Goal: Task Accomplishment & Management: Manage account settings

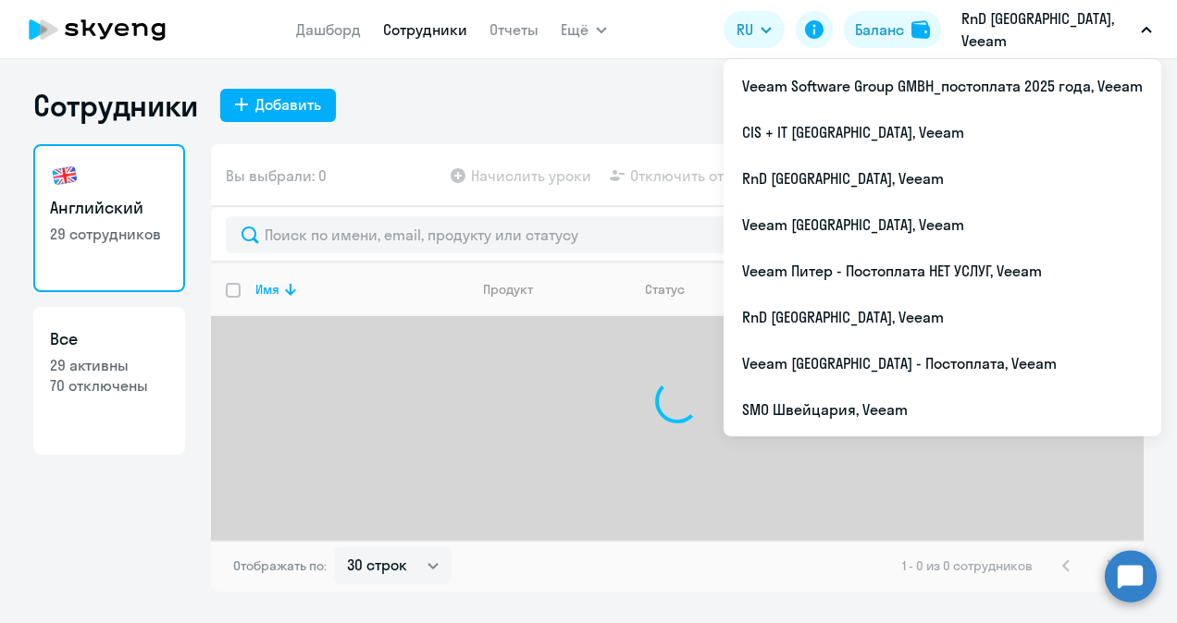
select select "30"
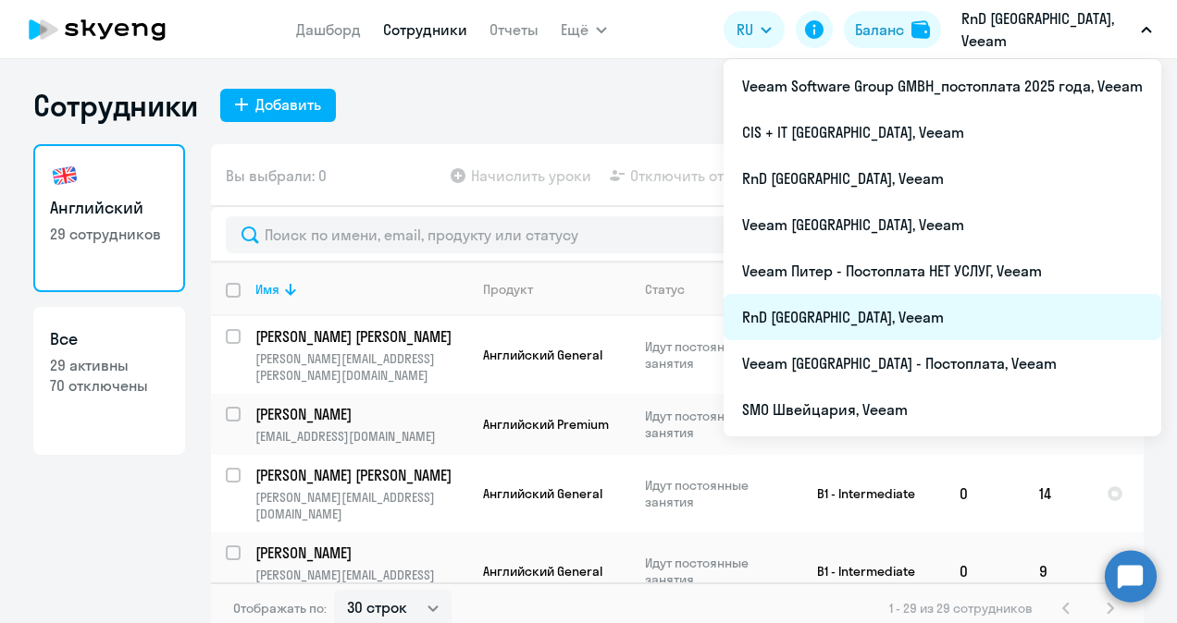
click at [868, 310] on li "RnD [GEOGRAPHIC_DATA], Veeam" at bounding box center [942, 317] width 438 height 46
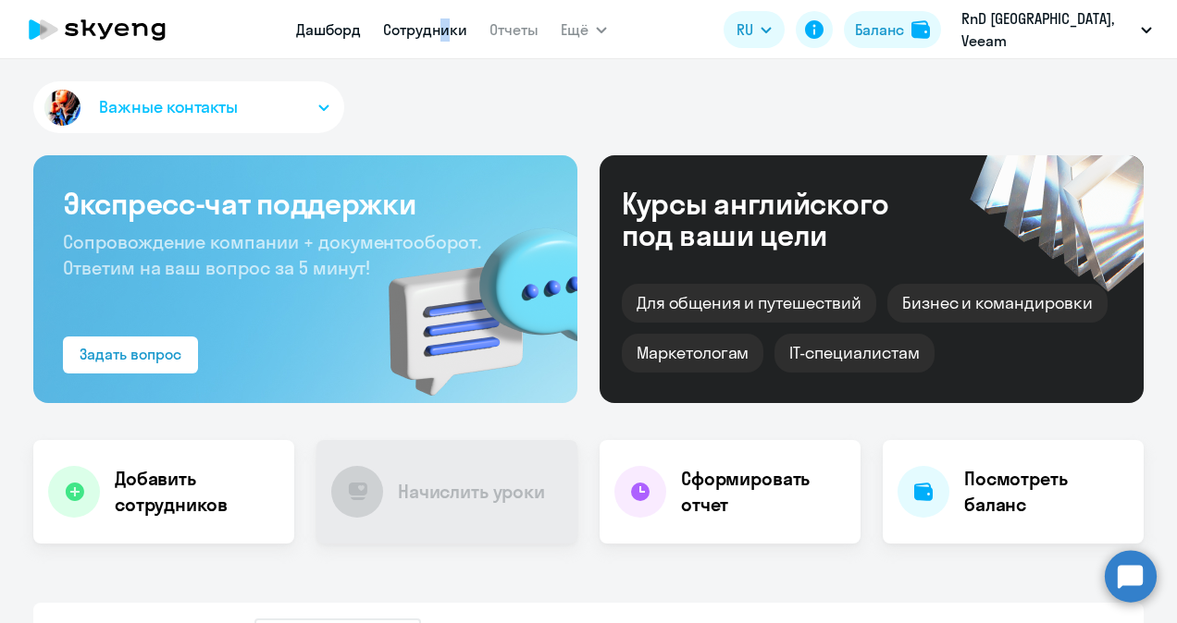
drag, startPoint x: 456, startPoint y: 39, endPoint x: 464, endPoint y: 26, distance: 15.4
click at [464, 26] on app-menu-item-link "Сотрудники" at bounding box center [425, 30] width 84 height 23
drag, startPoint x: 464, startPoint y: 26, endPoint x: 394, endPoint y: 119, distance: 116.9
click at [394, 119] on div "Важные контакты" at bounding box center [588, 110] width 1110 height 59
click at [455, 23] on link "Сотрудники" at bounding box center [425, 29] width 84 height 19
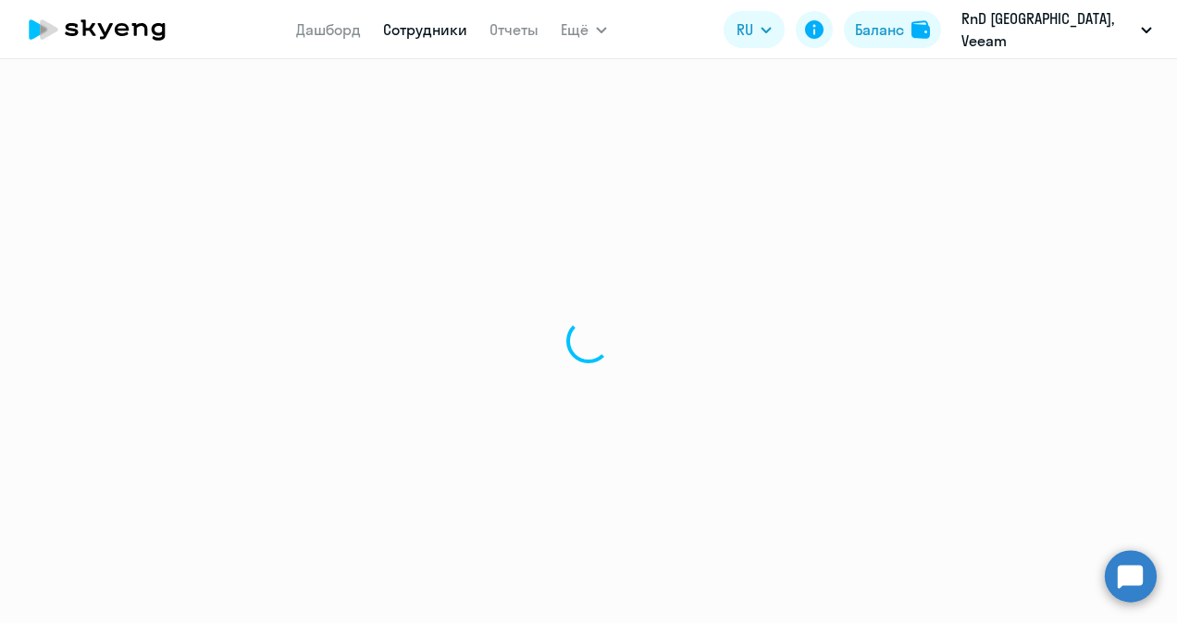
select select "30"
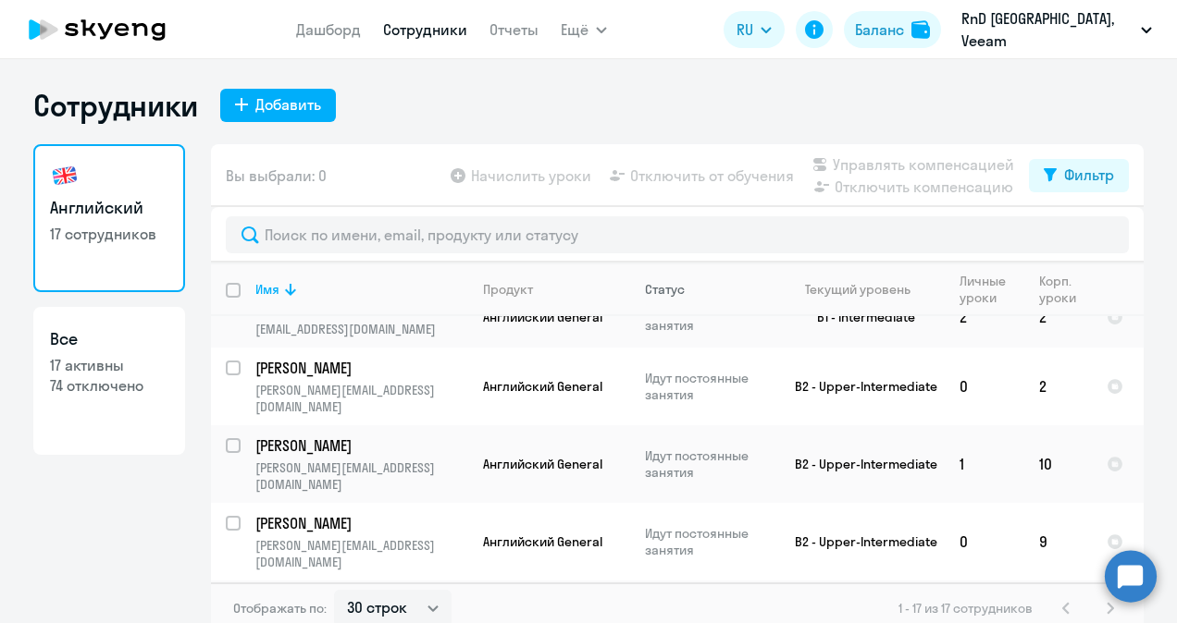
scroll to position [805, 0]
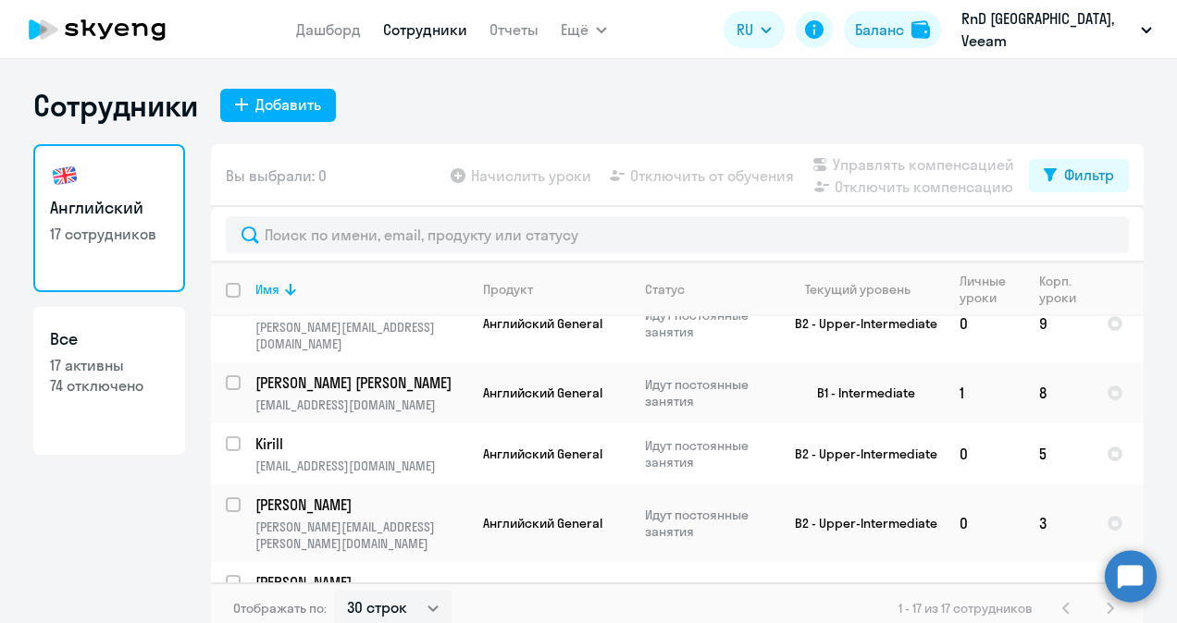
checkbox input "true"
click at [670, 170] on span "Отключить от обучения" at bounding box center [712, 176] width 164 height 22
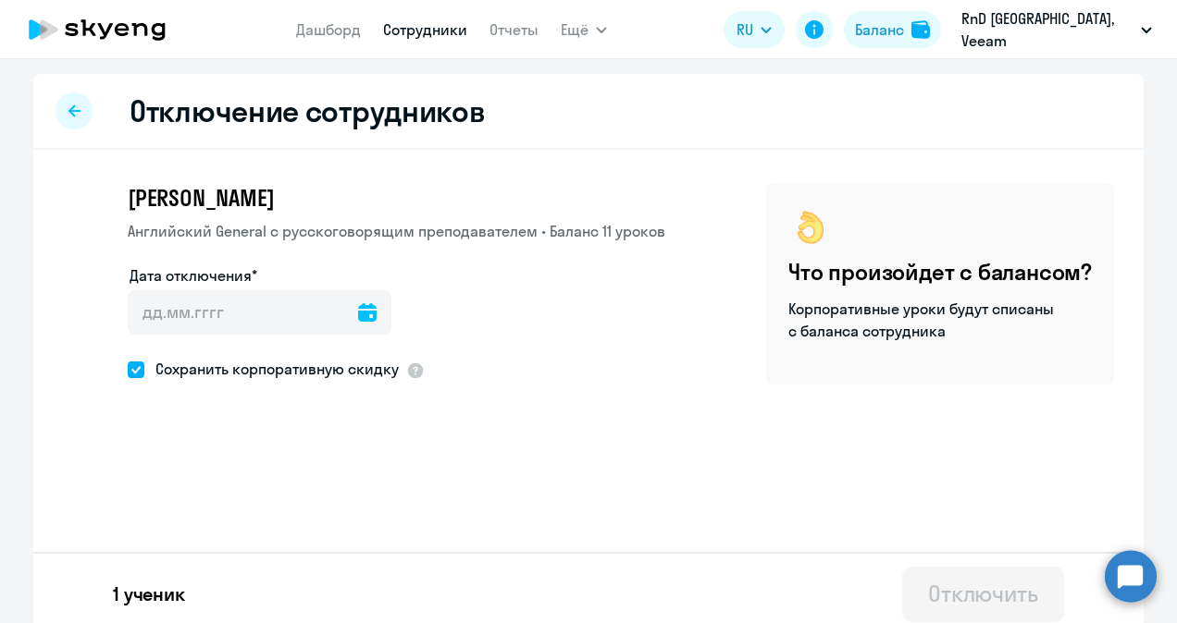
click at [358, 315] on icon at bounding box center [367, 312] width 19 height 19
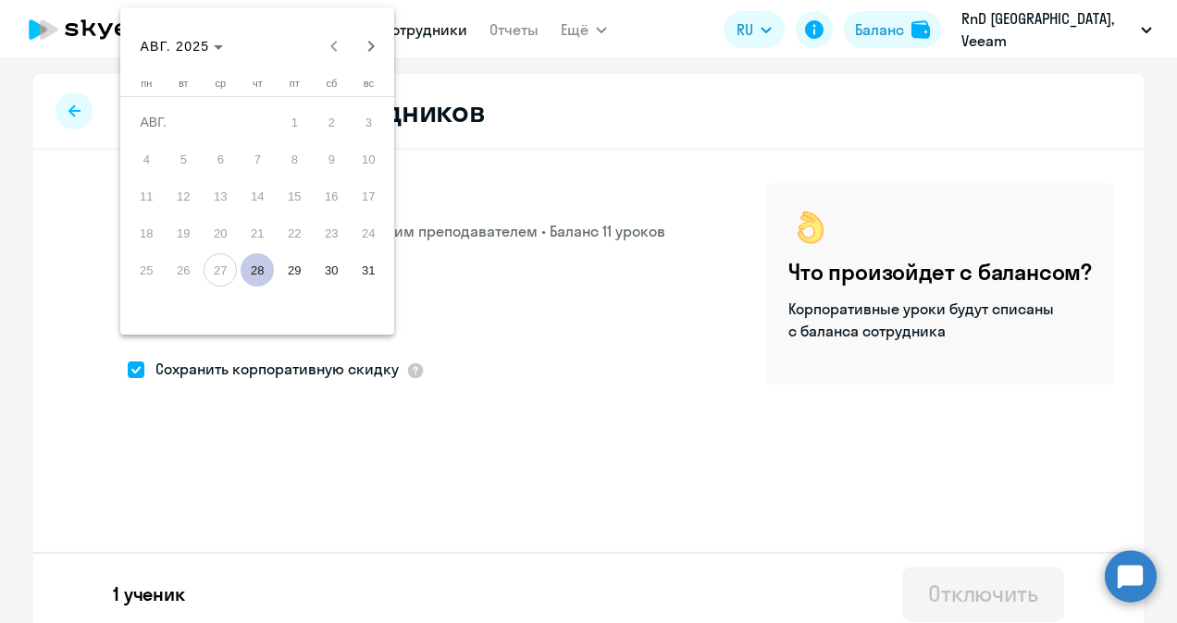
click at [259, 271] on span "28" at bounding box center [257, 269] width 33 height 33
type input "28.08.2025"
type input "28.8.2025"
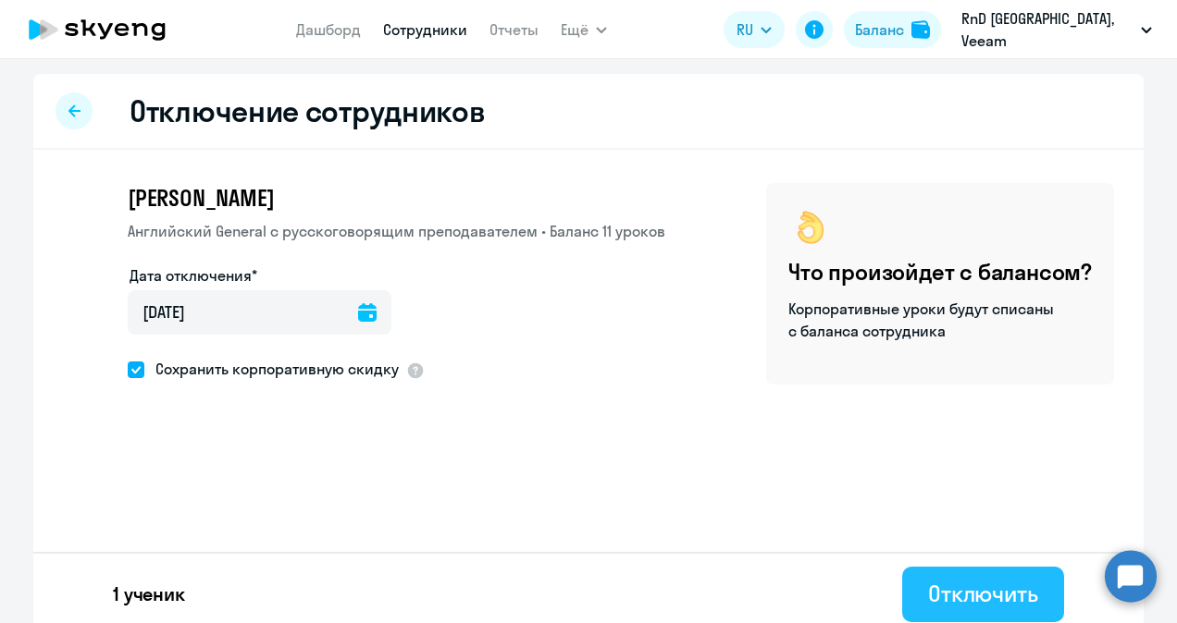
click at [986, 608] on div "Отключить" at bounding box center [983, 594] width 110 height 30
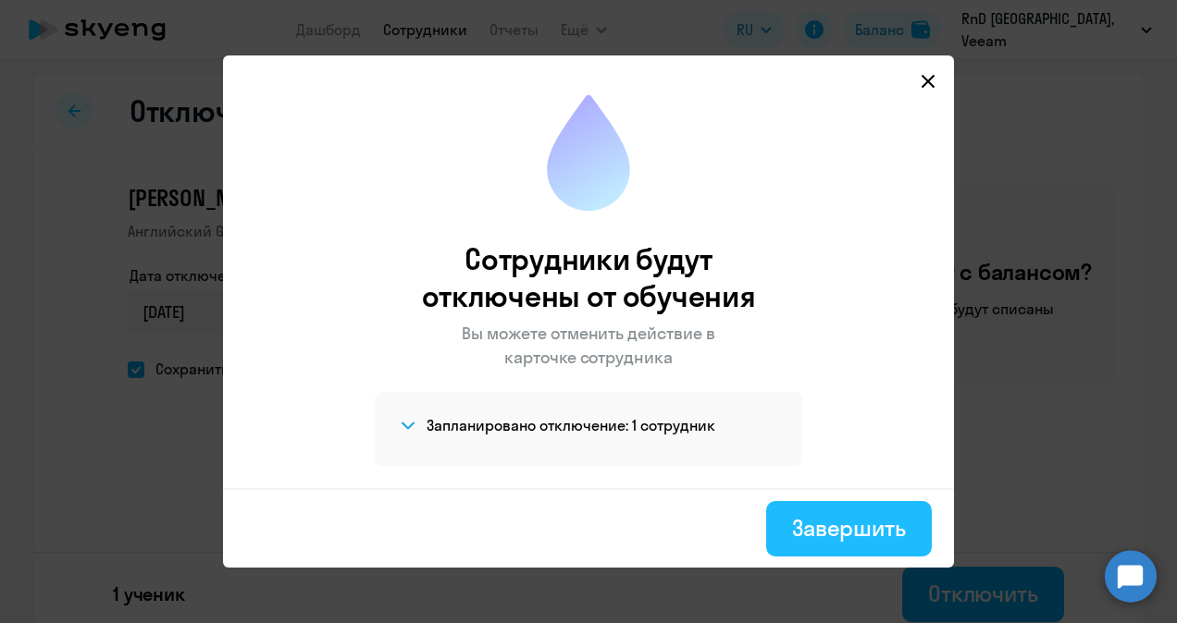
click at [891, 531] on div "Завершить" at bounding box center [849, 528] width 114 height 30
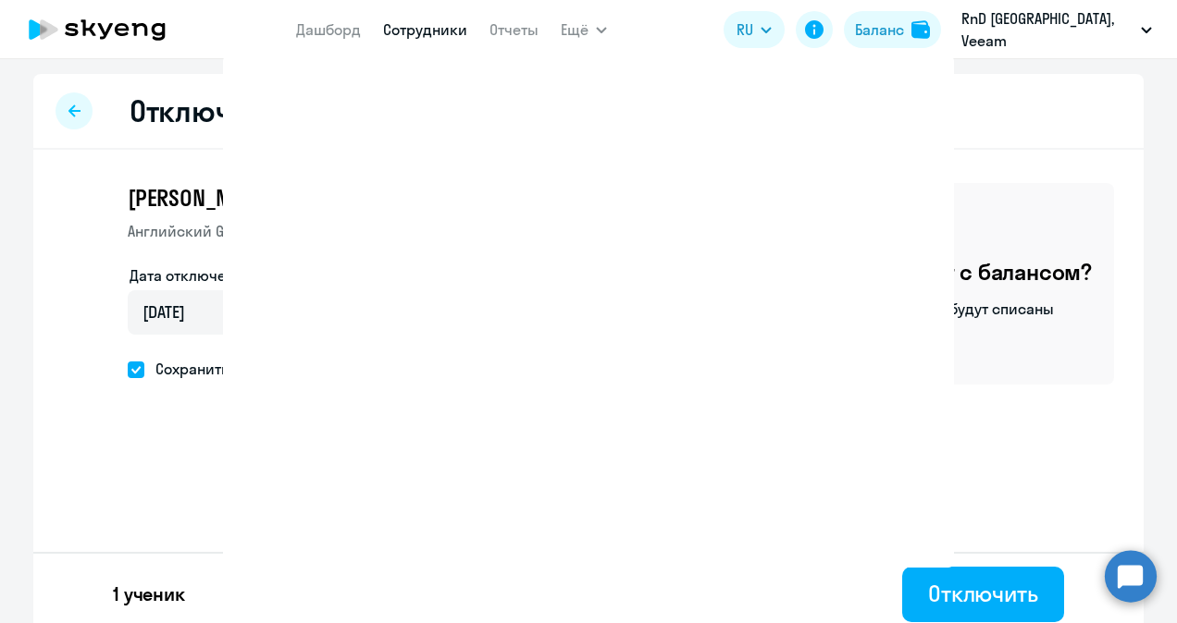
select select "30"
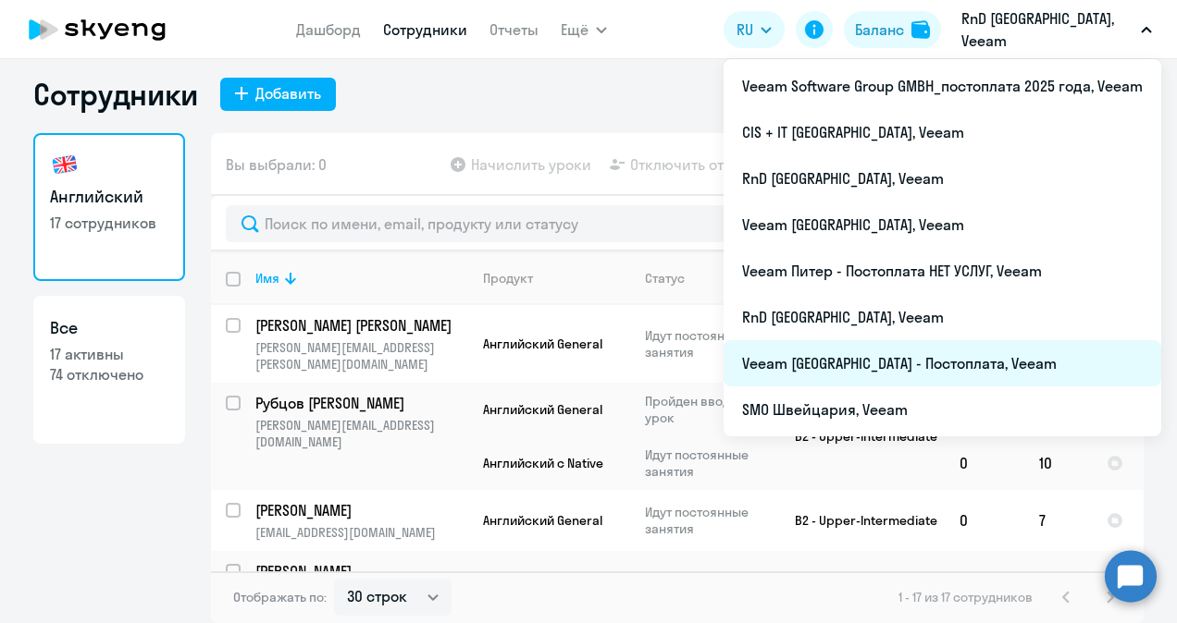
click at [837, 374] on li "Veeam [GEOGRAPHIC_DATA] - Постоплата, Veeam" at bounding box center [942, 363] width 438 height 46
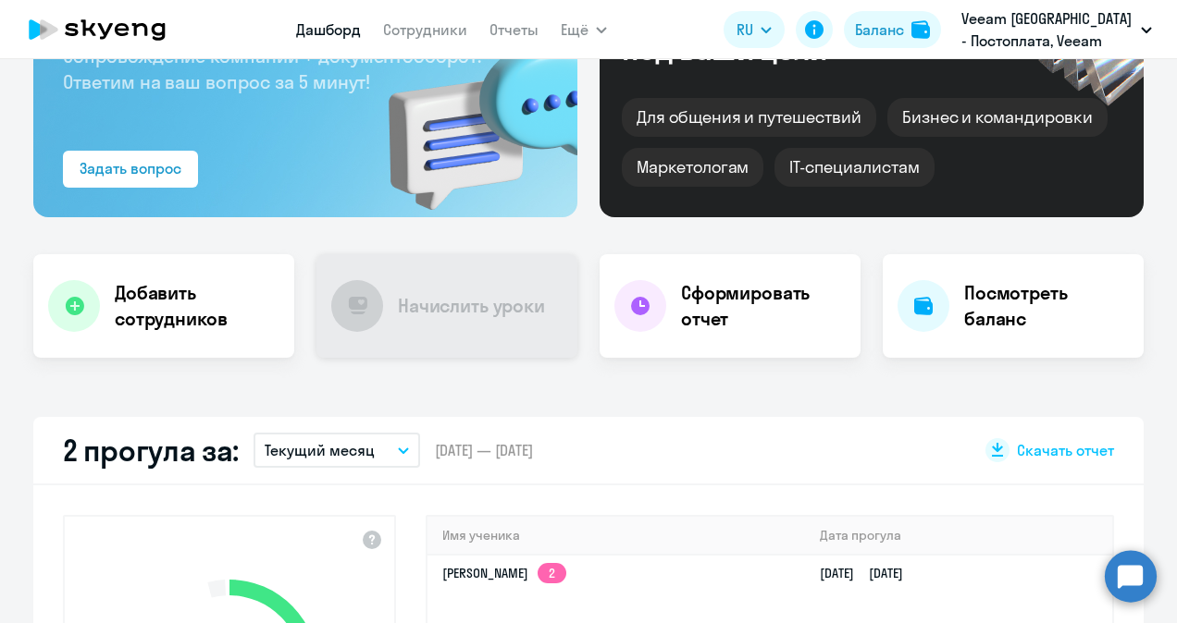
scroll to position [381, 0]
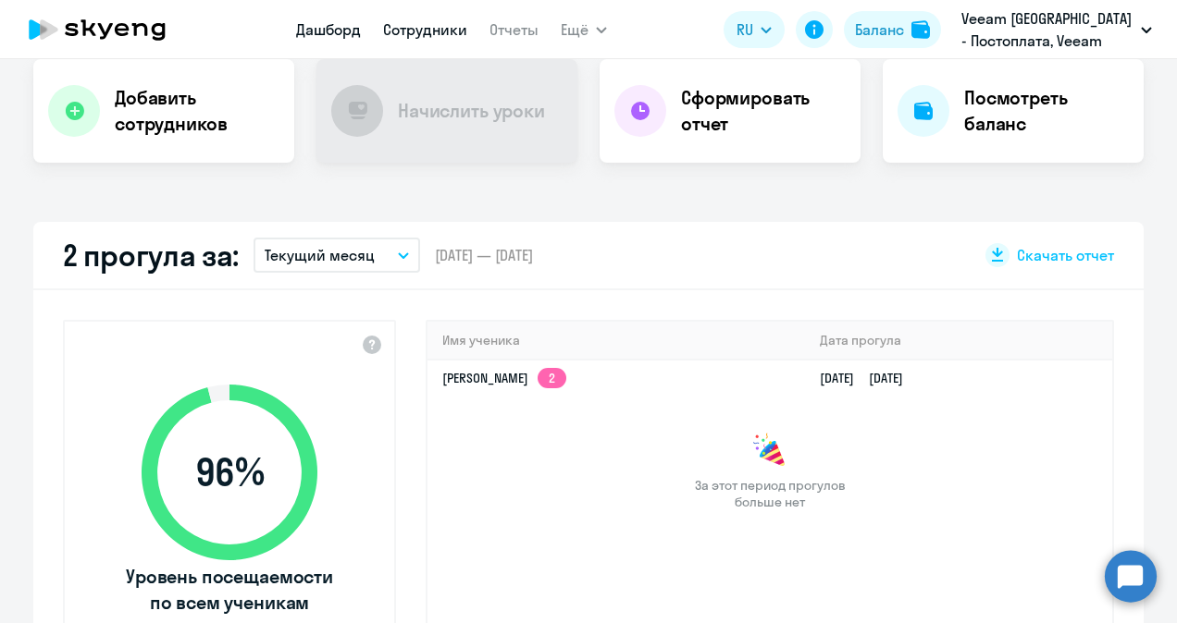
click at [414, 26] on link "Сотрудники" at bounding box center [425, 29] width 84 height 19
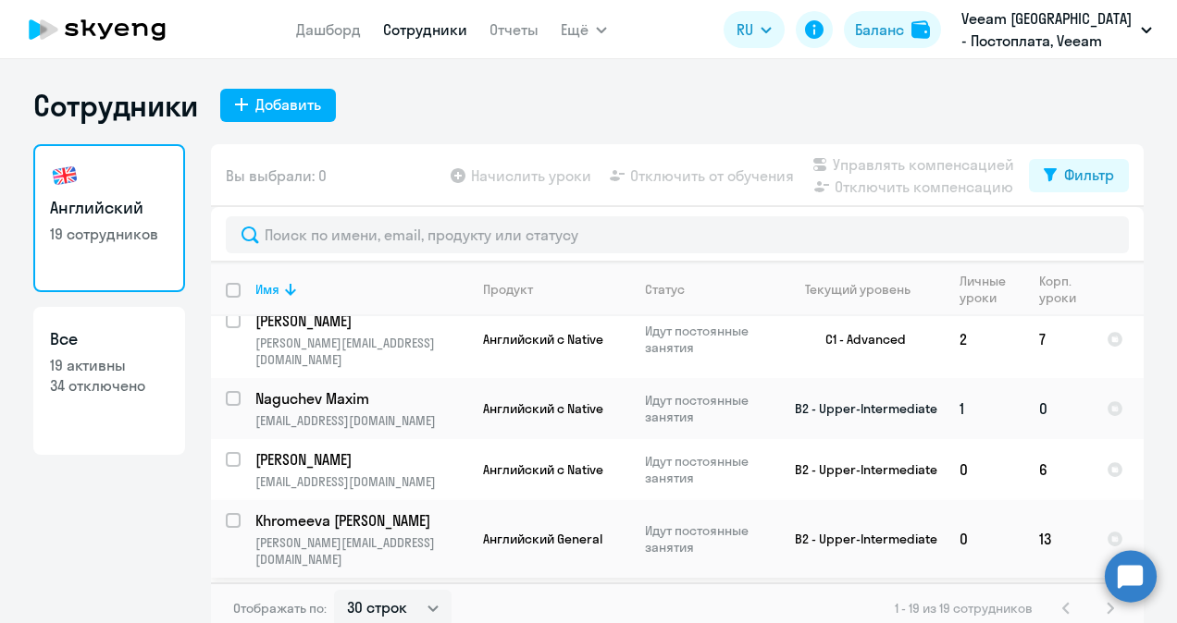
scroll to position [11, 0]
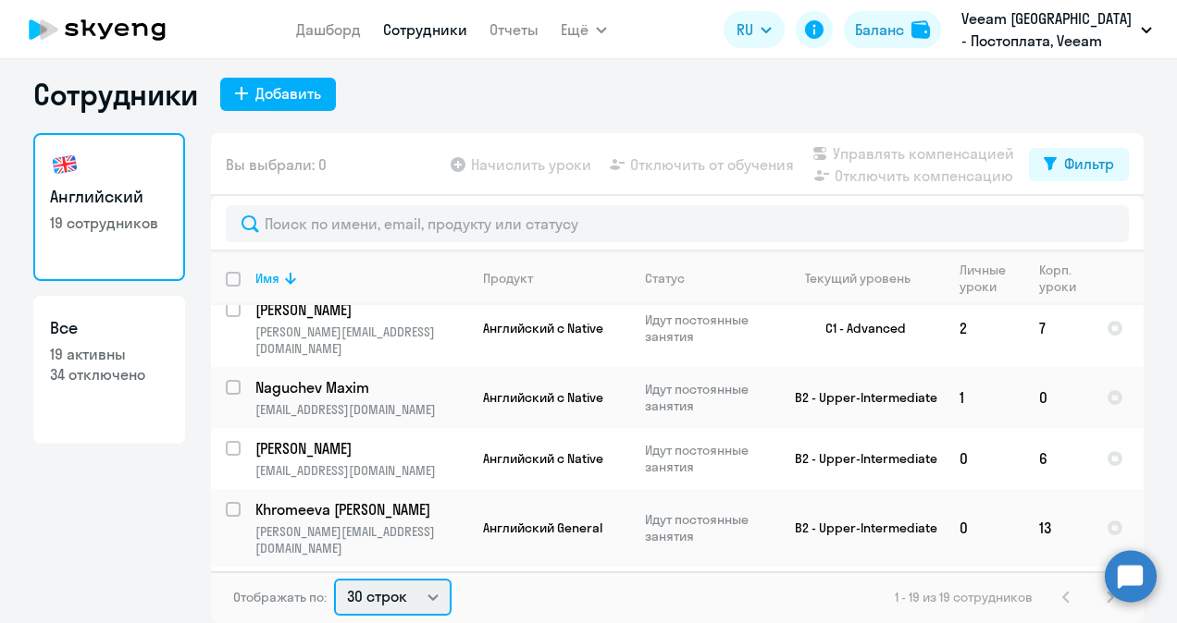
click at [405, 603] on select "30 строк 50 строк 100 строк" at bounding box center [392, 597] width 117 height 37
select select "50"
click at [334, 579] on select "30 строк 50 строк 100 строк" at bounding box center [392, 597] width 117 height 37
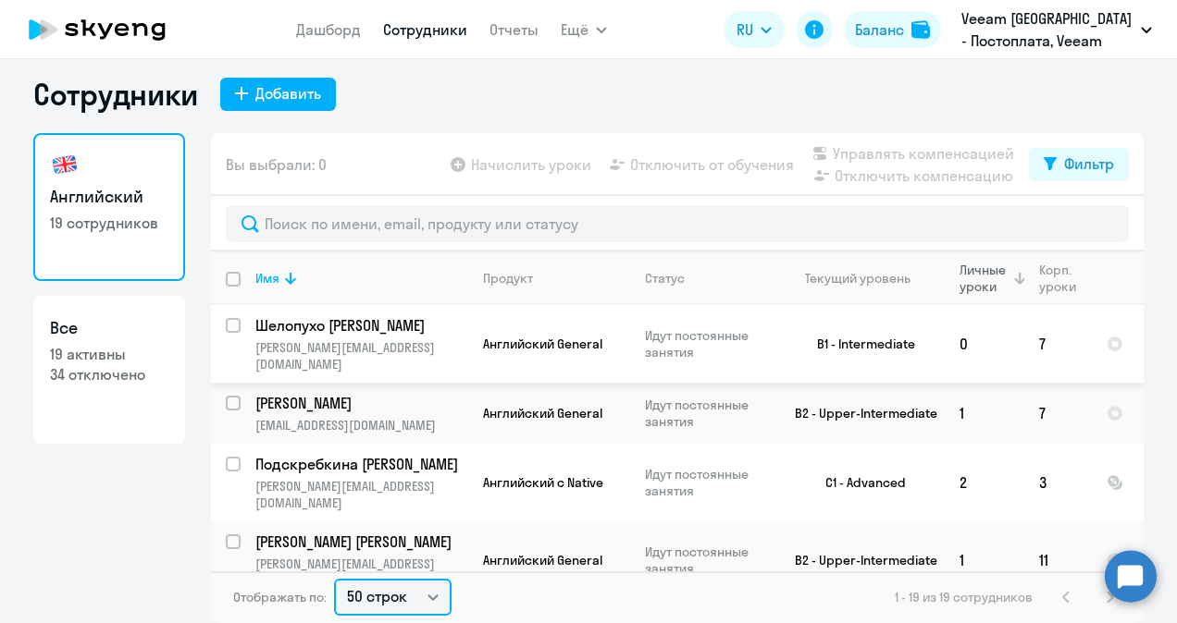
scroll to position [0, 0]
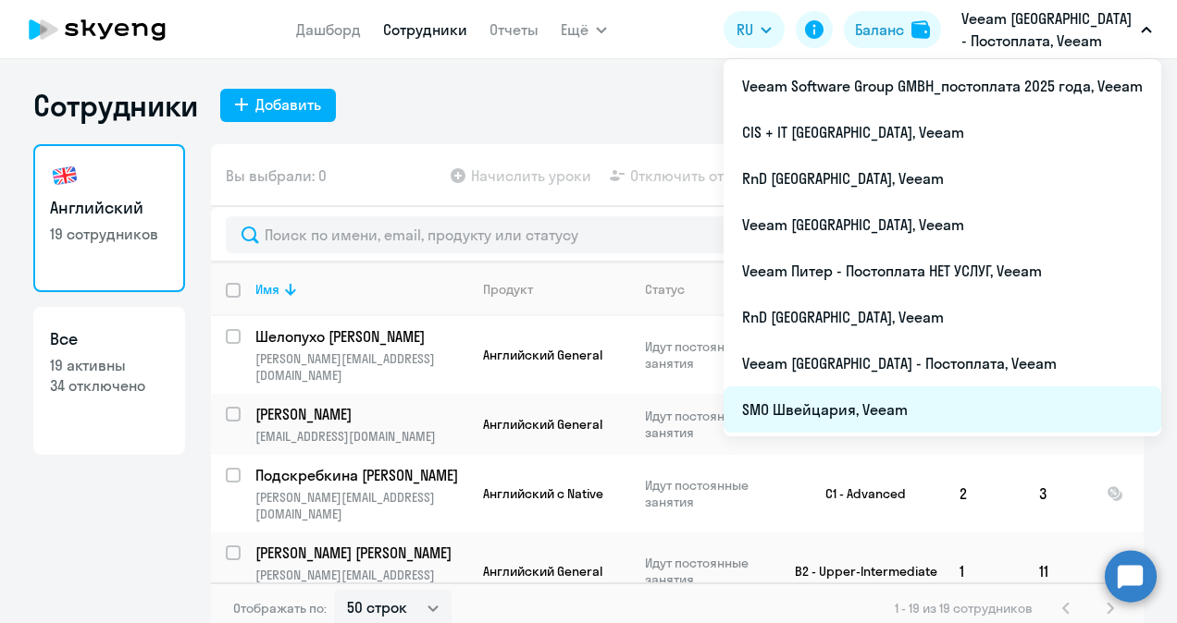
click at [968, 400] on li "SMO Швейцария, Veeam" at bounding box center [942, 410] width 438 height 46
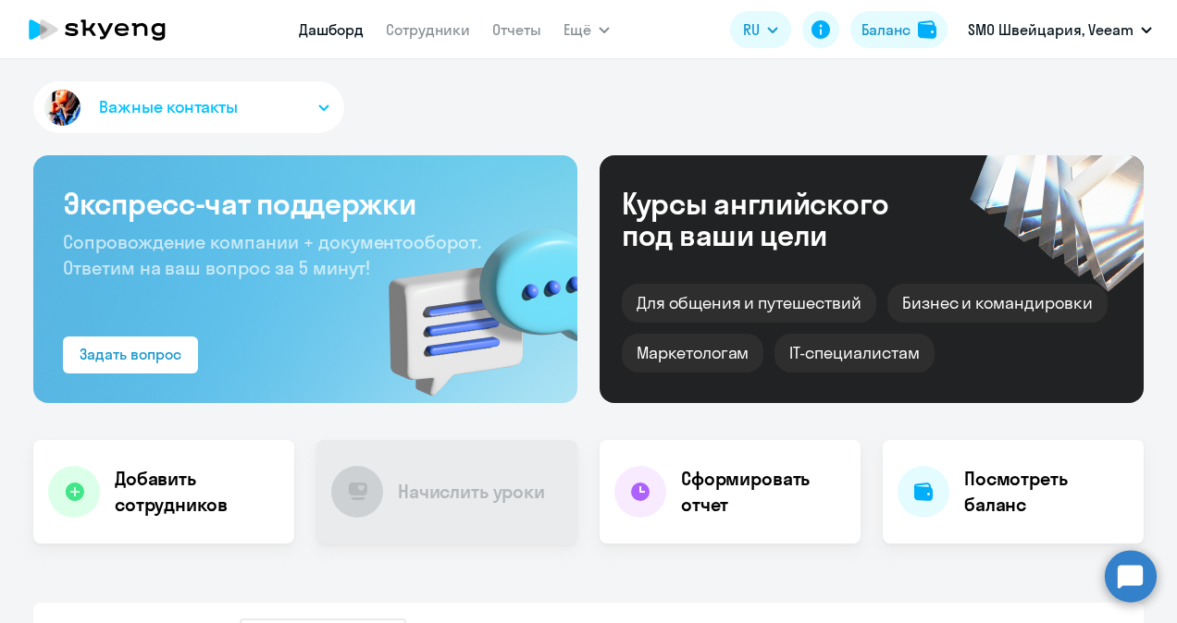
select select "30"
click at [453, 32] on link "Сотрудники" at bounding box center [428, 29] width 84 height 19
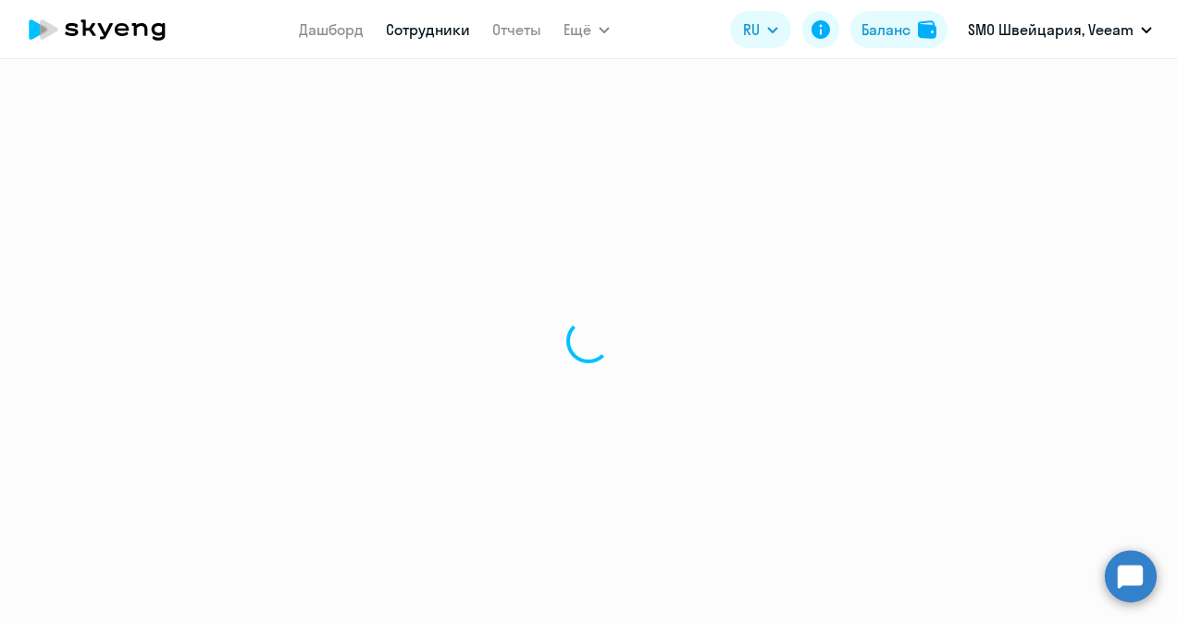
select select "30"
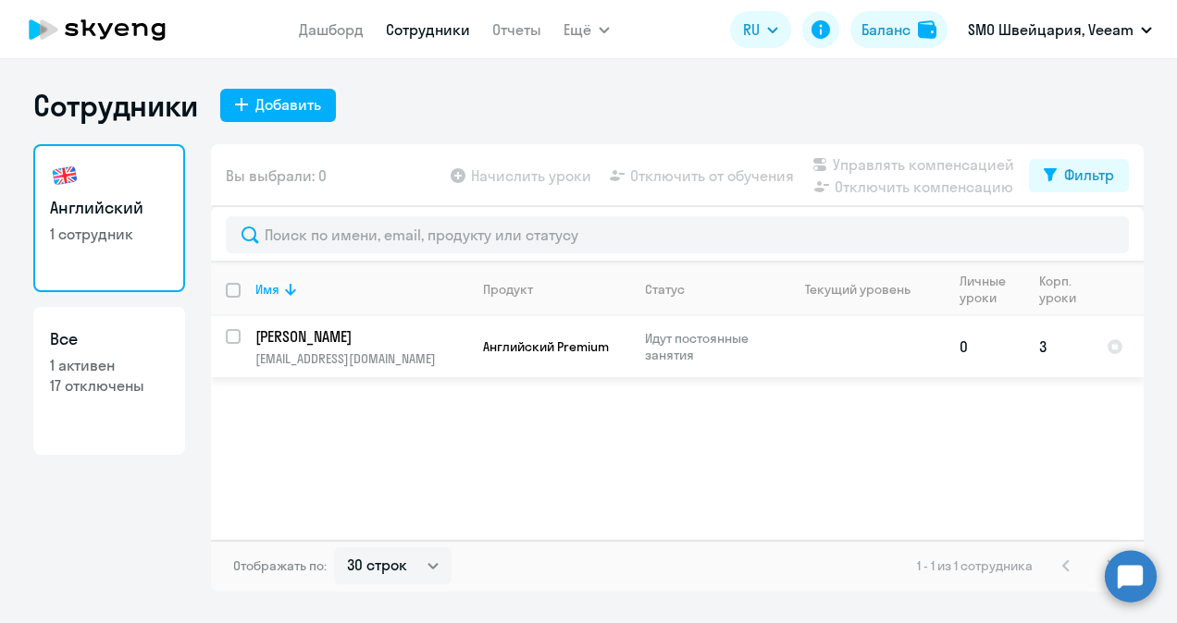
click at [428, 353] on p "artofbrand@gmail.com" at bounding box center [361, 359] width 212 height 17
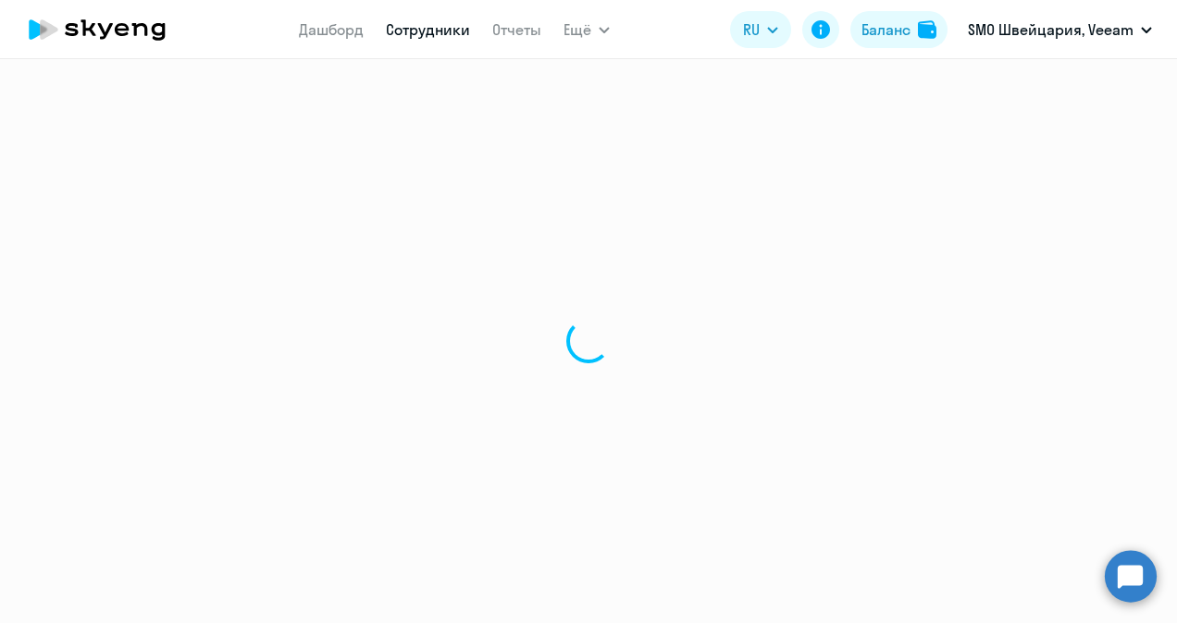
select select "english"
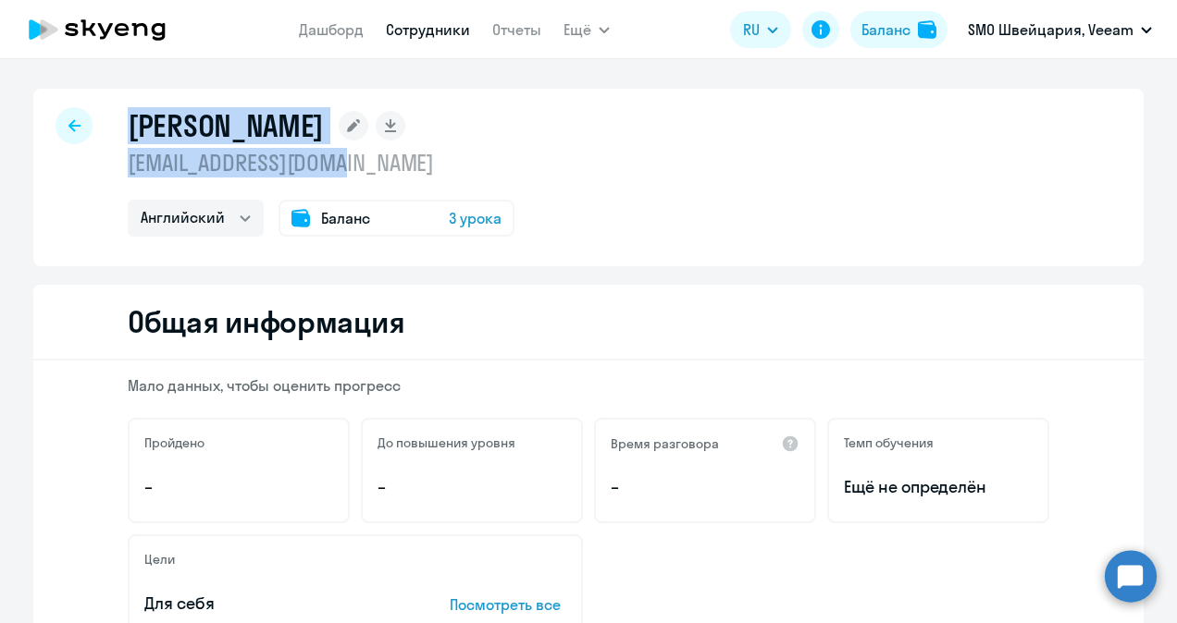
drag, startPoint x: 370, startPoint y: 163, endPoint x: 104, endPoint y: 110, distance: 271.6
click at [104, 110] on div "Krivopustova Natalia artofbrand@gmail.com Английский Баланс 3 урока" at bounding box center [588, 178] width 1110 height 178
copy div "Krivopustova Natalia artofbrand@gmail.com"
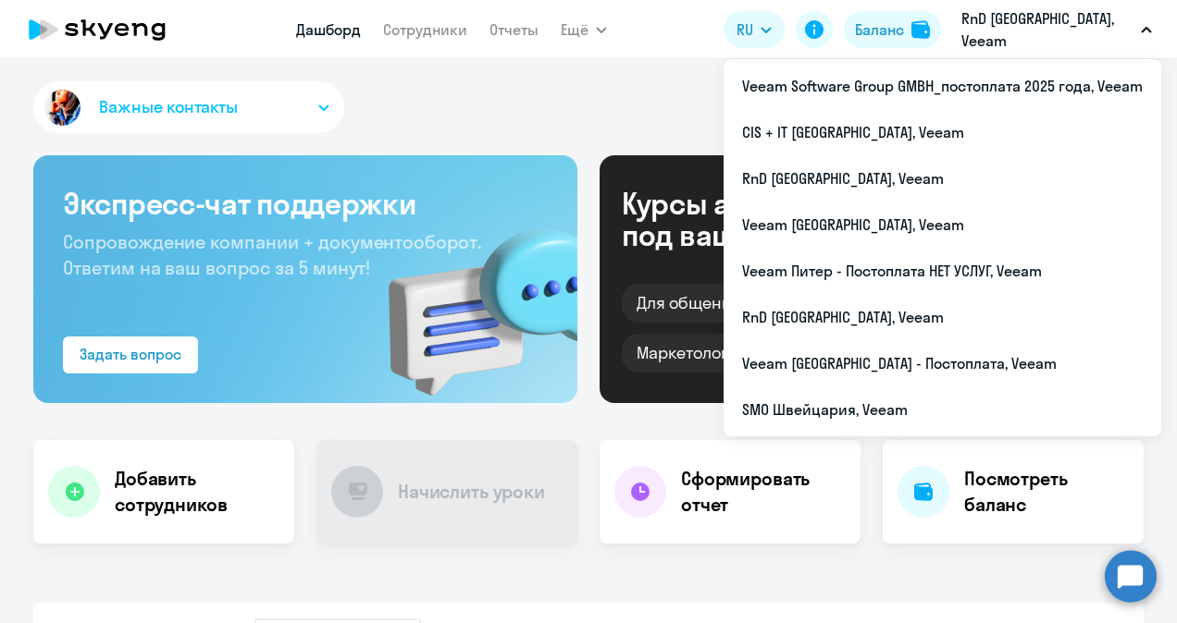
select select "30"
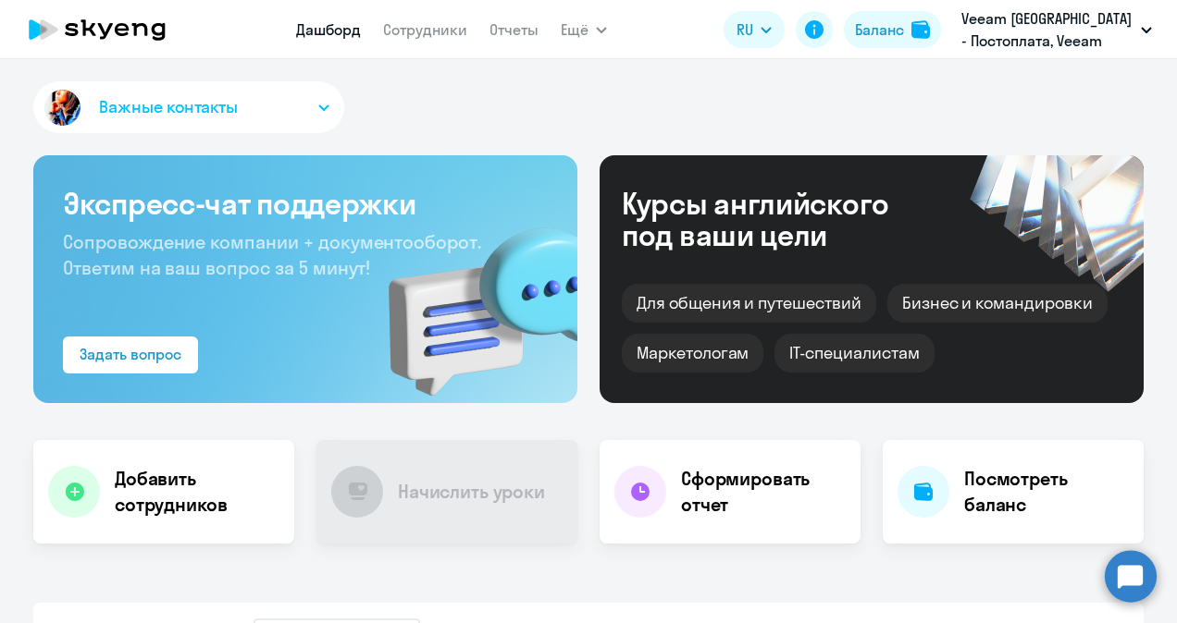
select select "30"
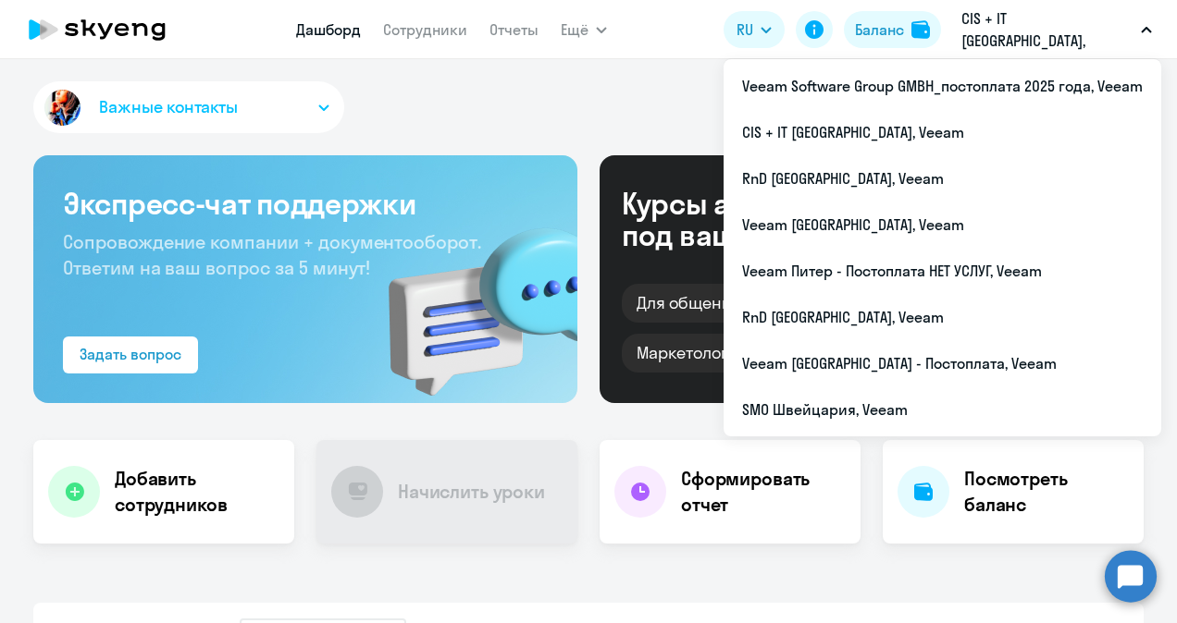
select select "30"
